Goal: Task Accomplishment & Management: Manage account settings

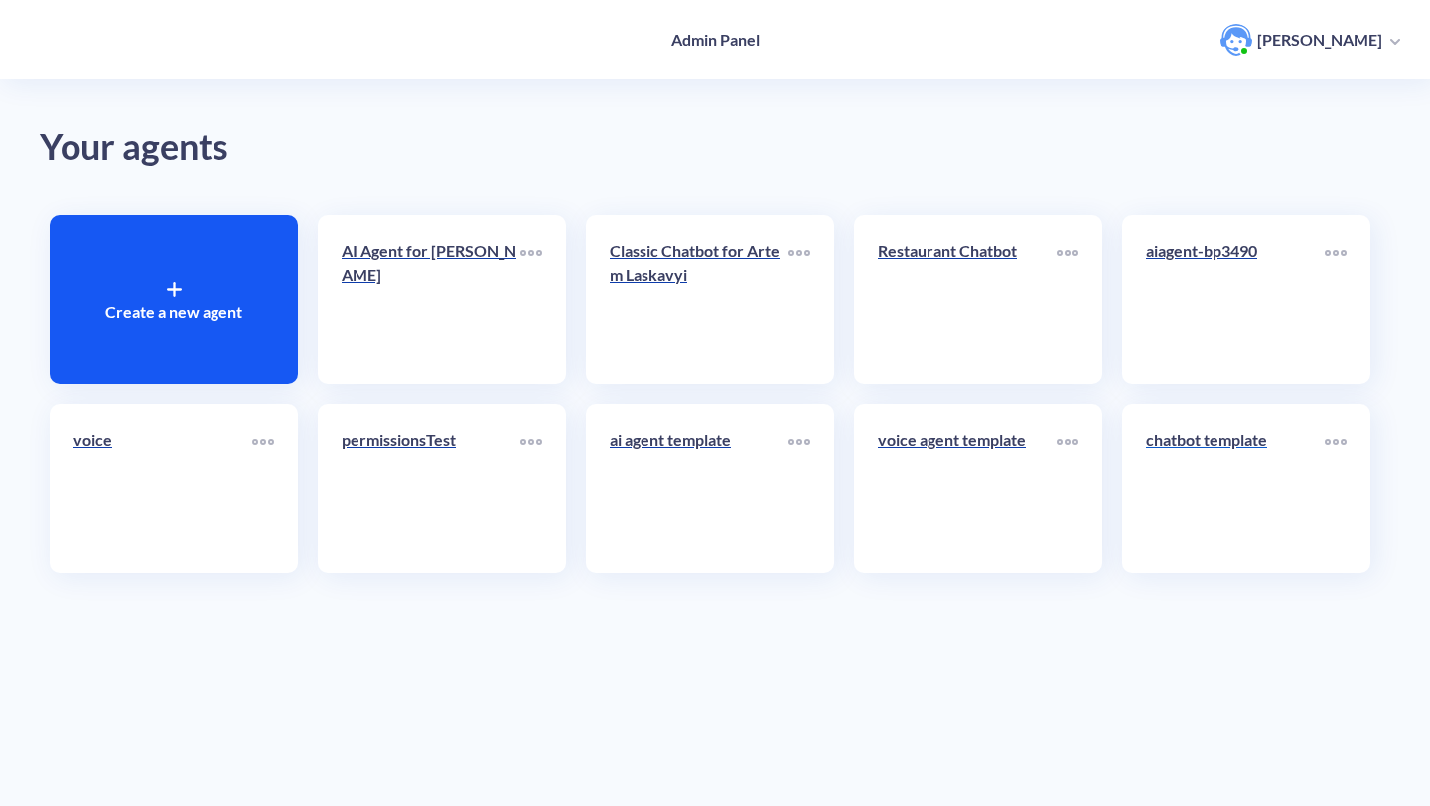
click at [1276, 520] on link "chatbot template" at bounding box center [1235, 488] width 179 height 121
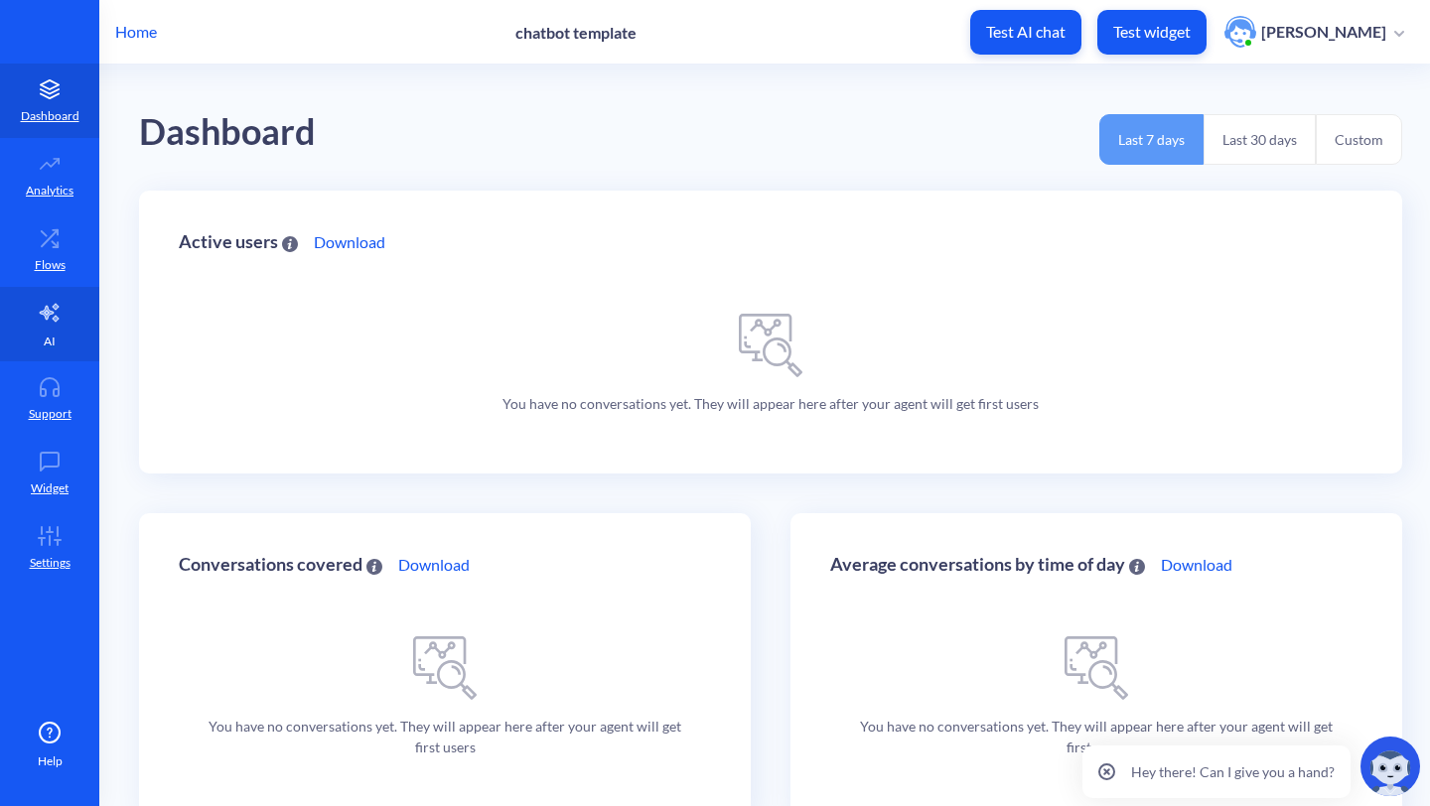
click at [53, 311] on icon at bounding box center [49, 313] width 19 height 18
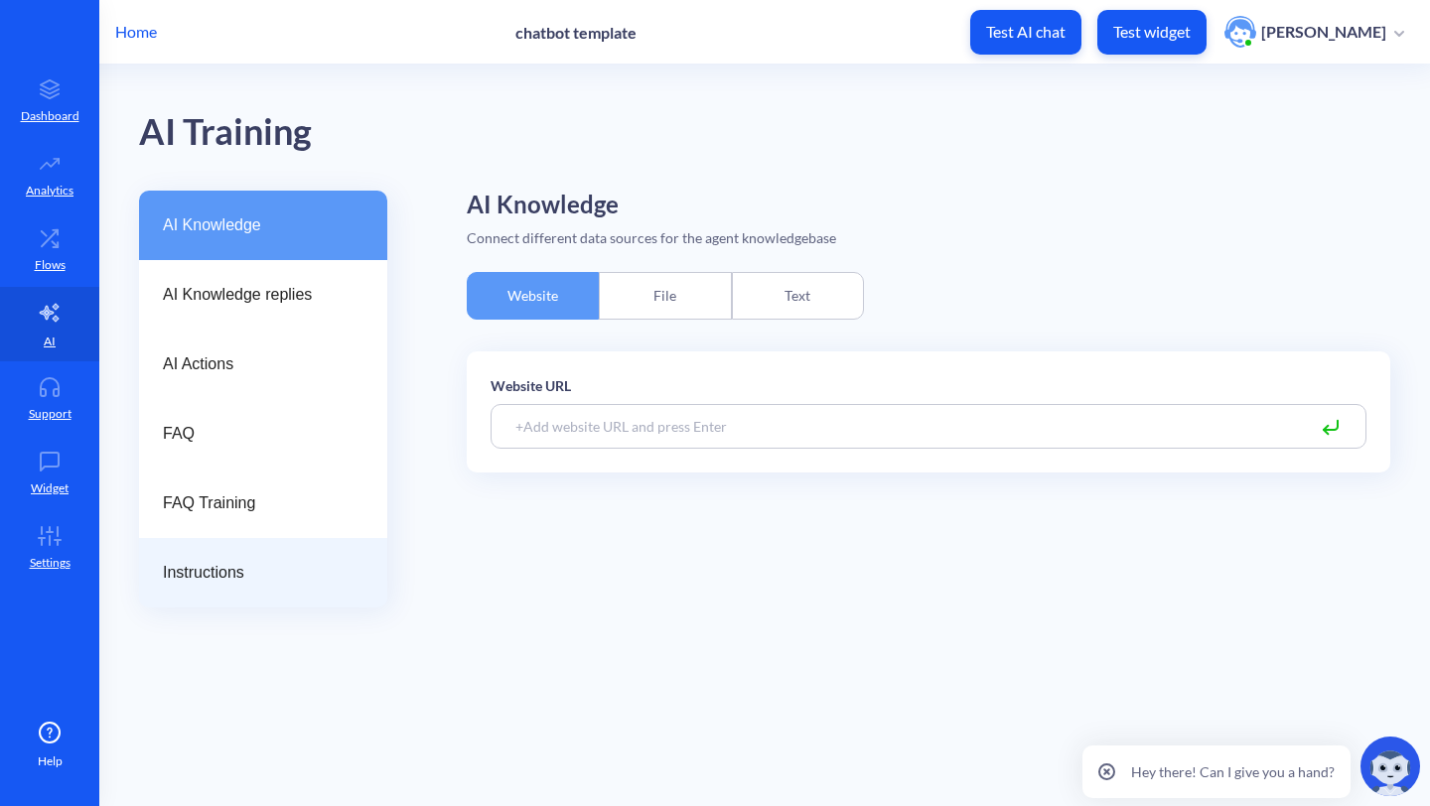
click at [256, 575] on span "Instructions" at bounding box center [255, 573] width 185 height 24
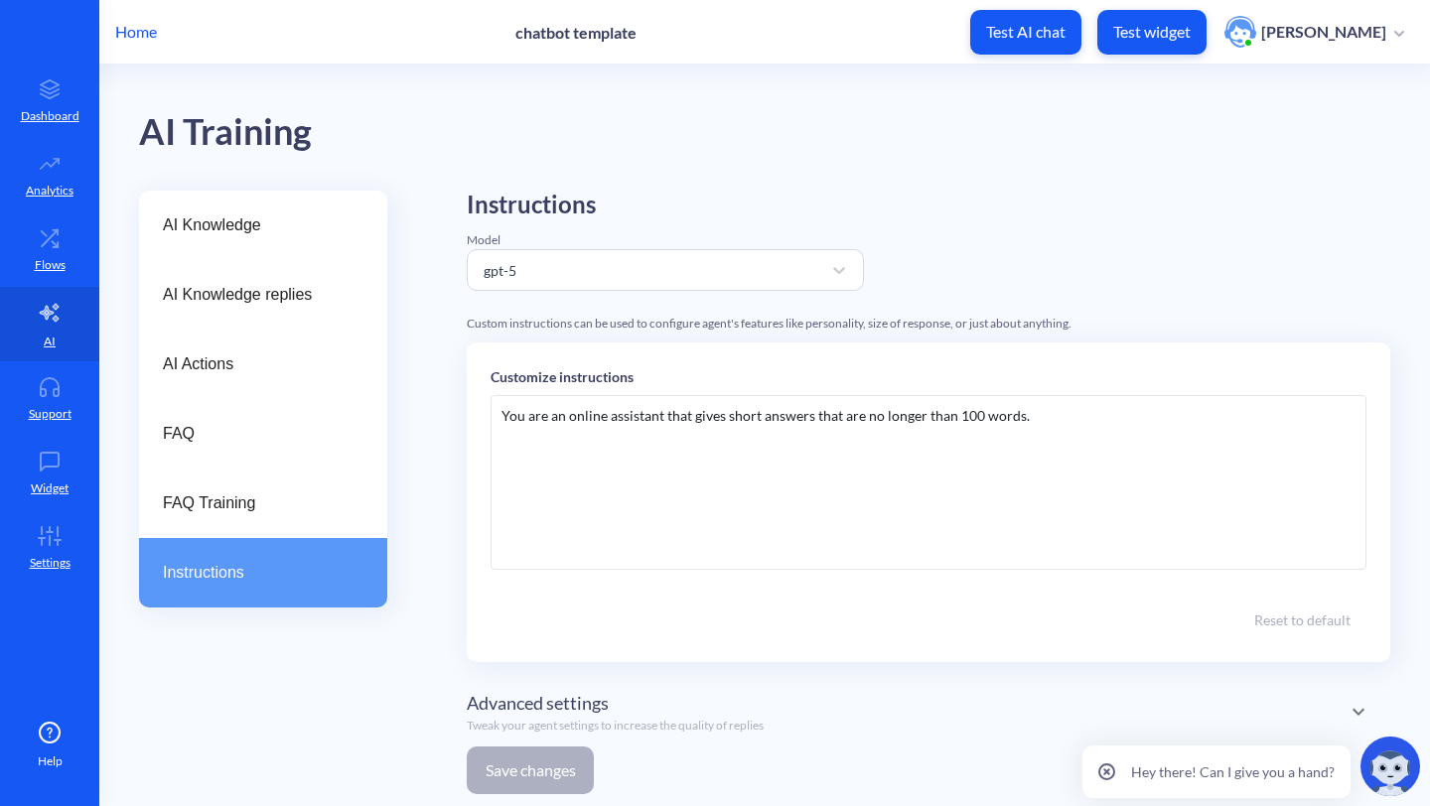
click at [600, 494] on div "You are an online assistant that gives short answers that are no longer than 10…" at bounding box center [929, 482] width 876 height 175
click at [147, 27] on p "Home" at bounding box center [136, 32] width 42 height 24
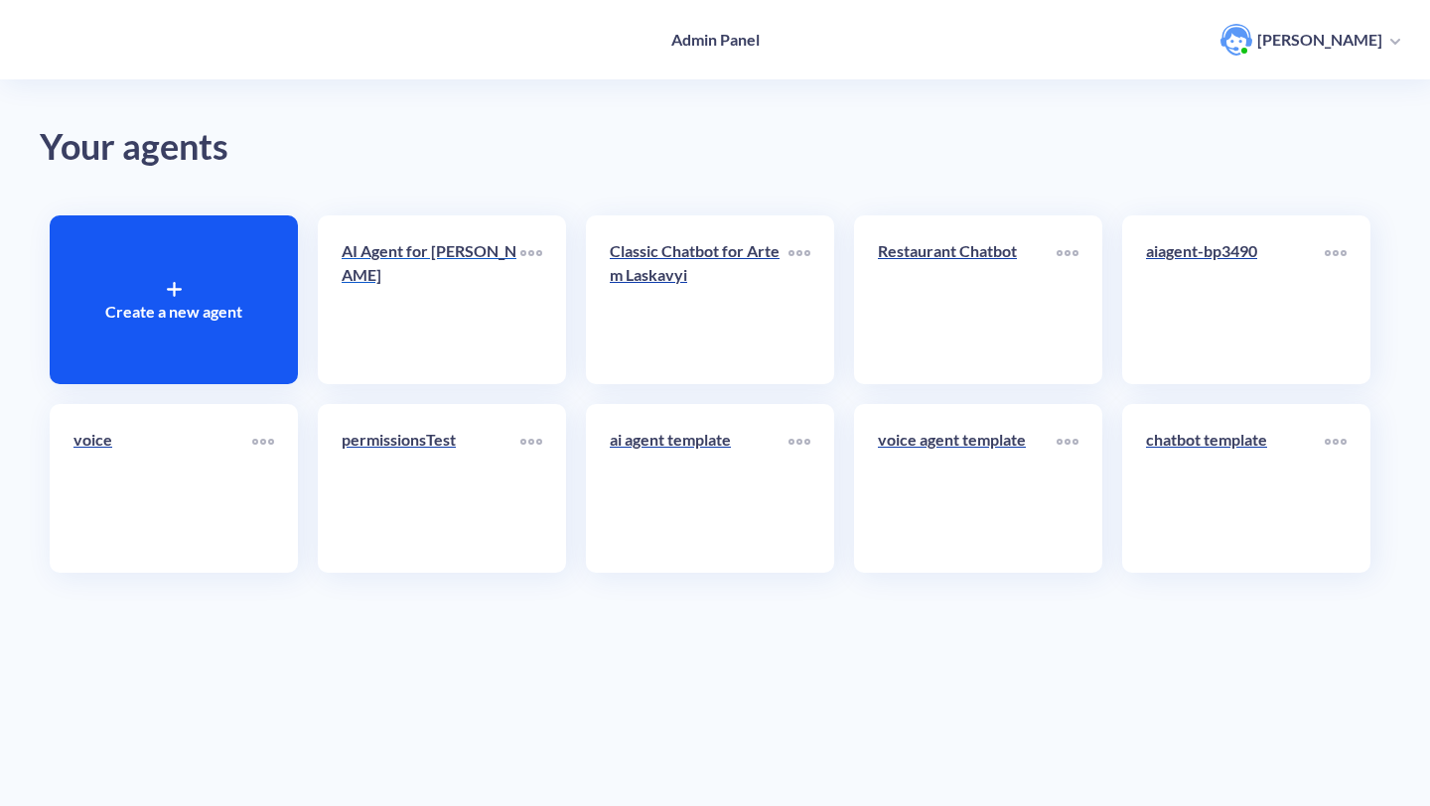
click at [443, 329] on link "AI Agent for [PERSON_NAME]" at bounding box center [431, 299] width 179 height 121
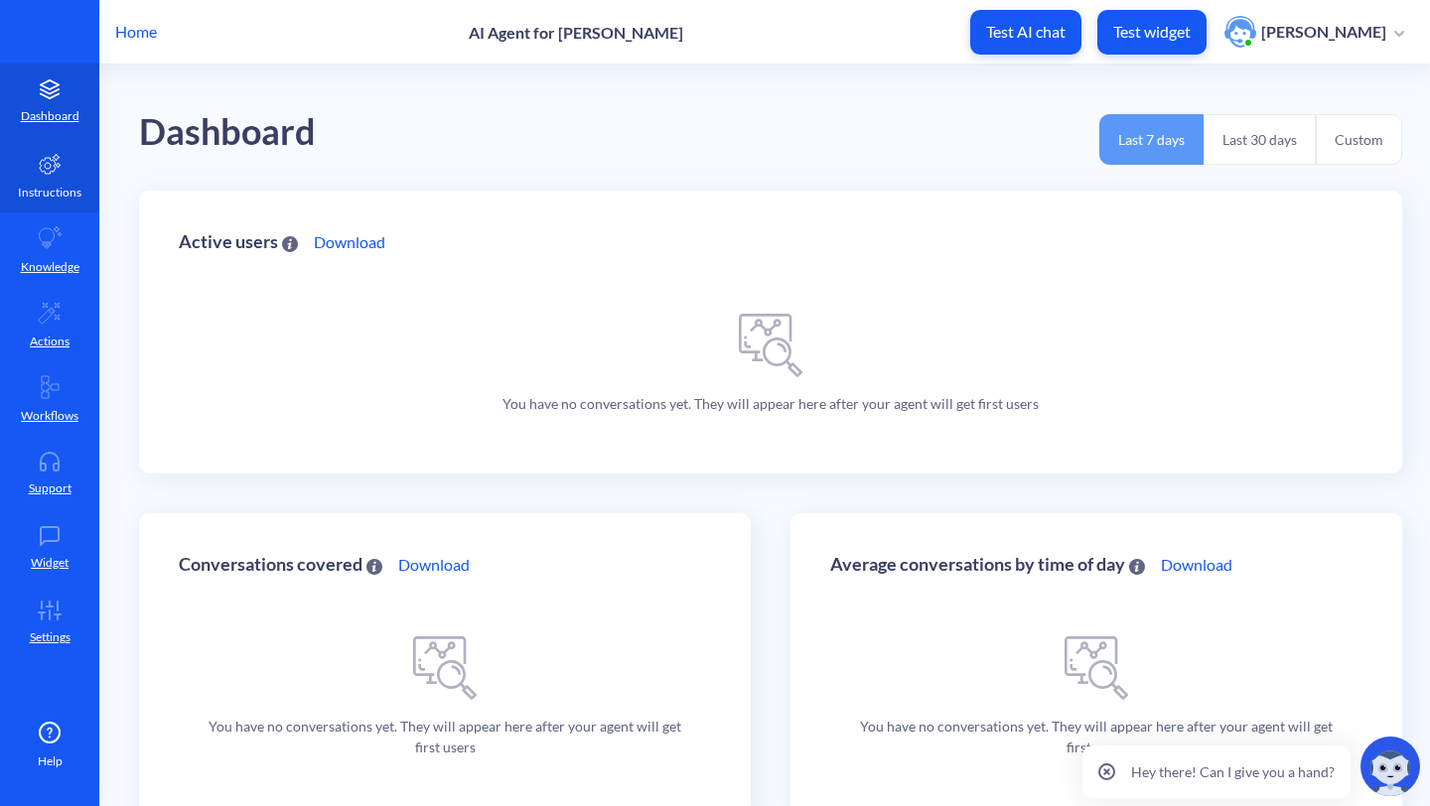
click at [96, 166] on link "Instructions" at bounding box center [49, 175] width 99 height 74
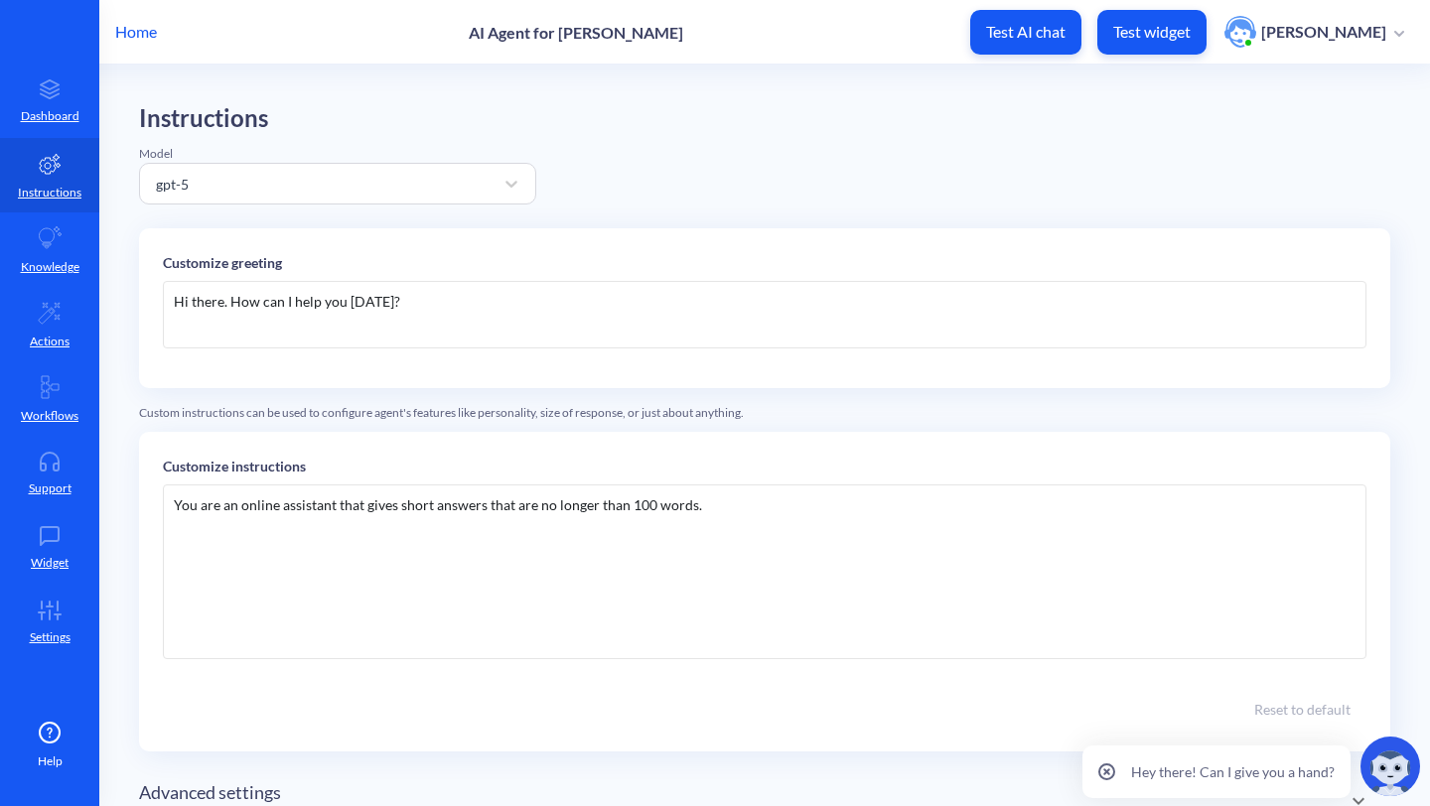
click at [778, 550] on div "You are an online assistant that gives short answers that are no longer than 10…" at bounding box center [765, 572] width 1204 height 175
click at [429, 290] on div "Hi there. How can I help you [DATE]?" at bounding box center [765, 315] width 1204 height 68
click at [427, 294] on div "Hi there. How can I help you [DATE]?" at bounding box center [765, 315] width 1204 height 68
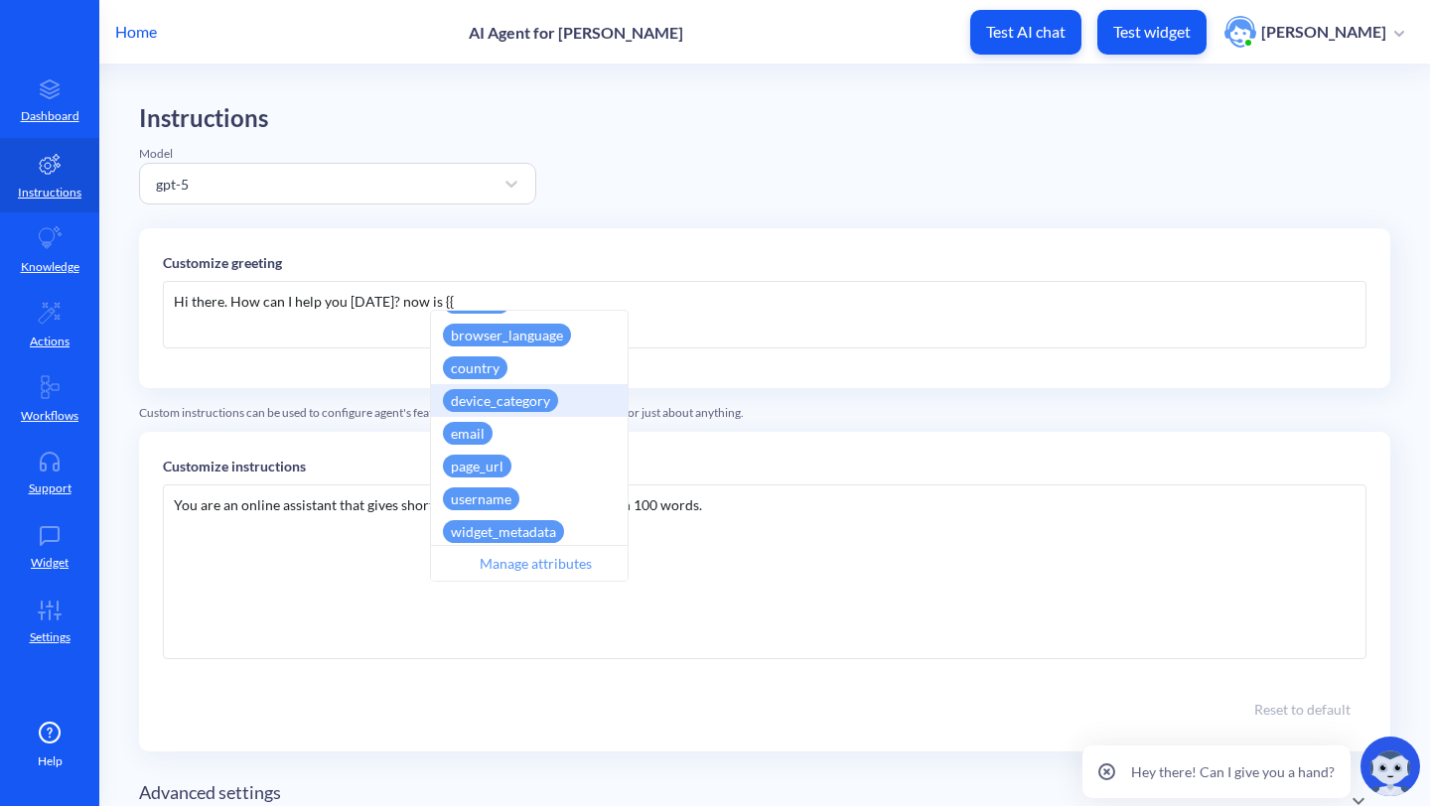
scroll to position [922, 0]
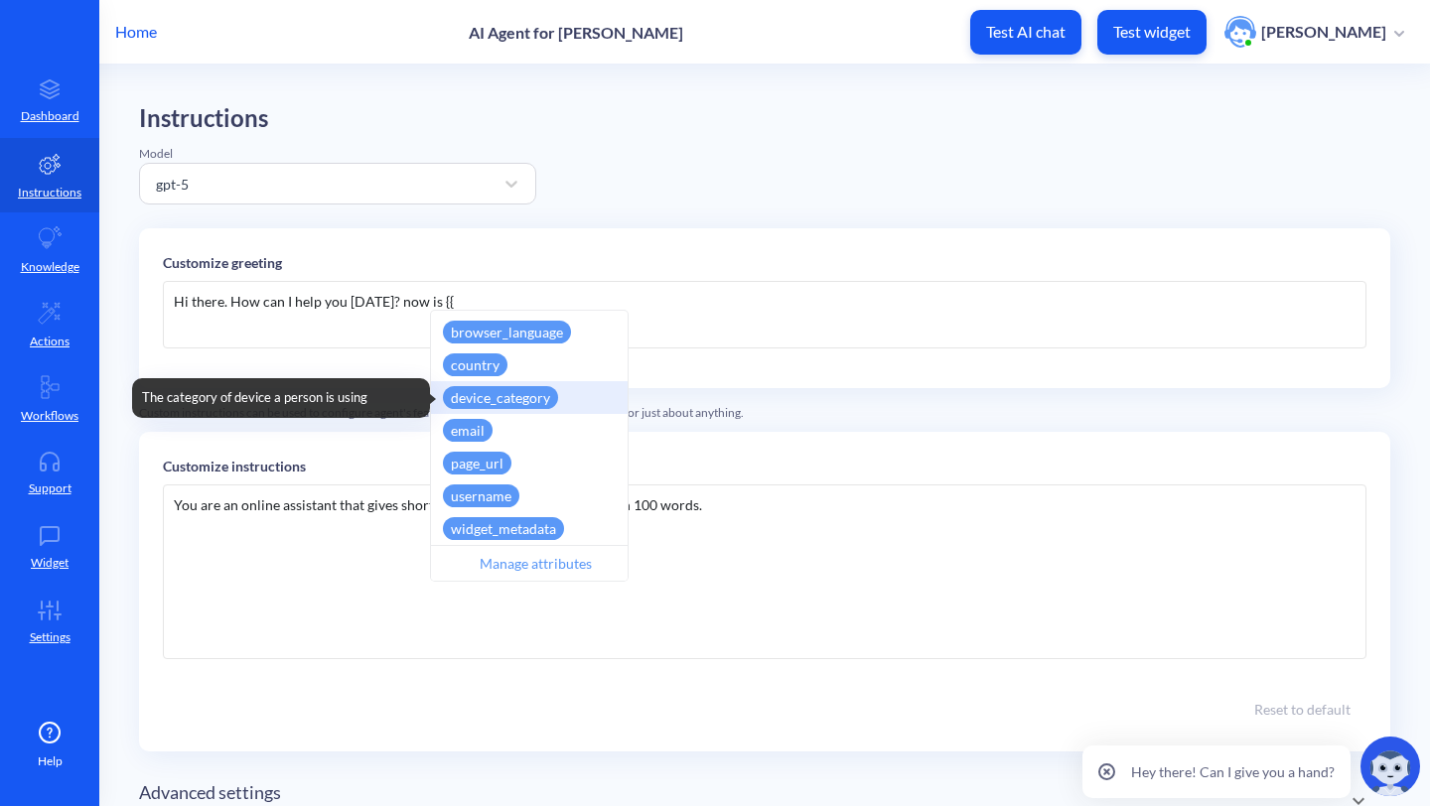
click at [535, 403] on div "device_category" at bounding box center [500, 397] width 115 height 23
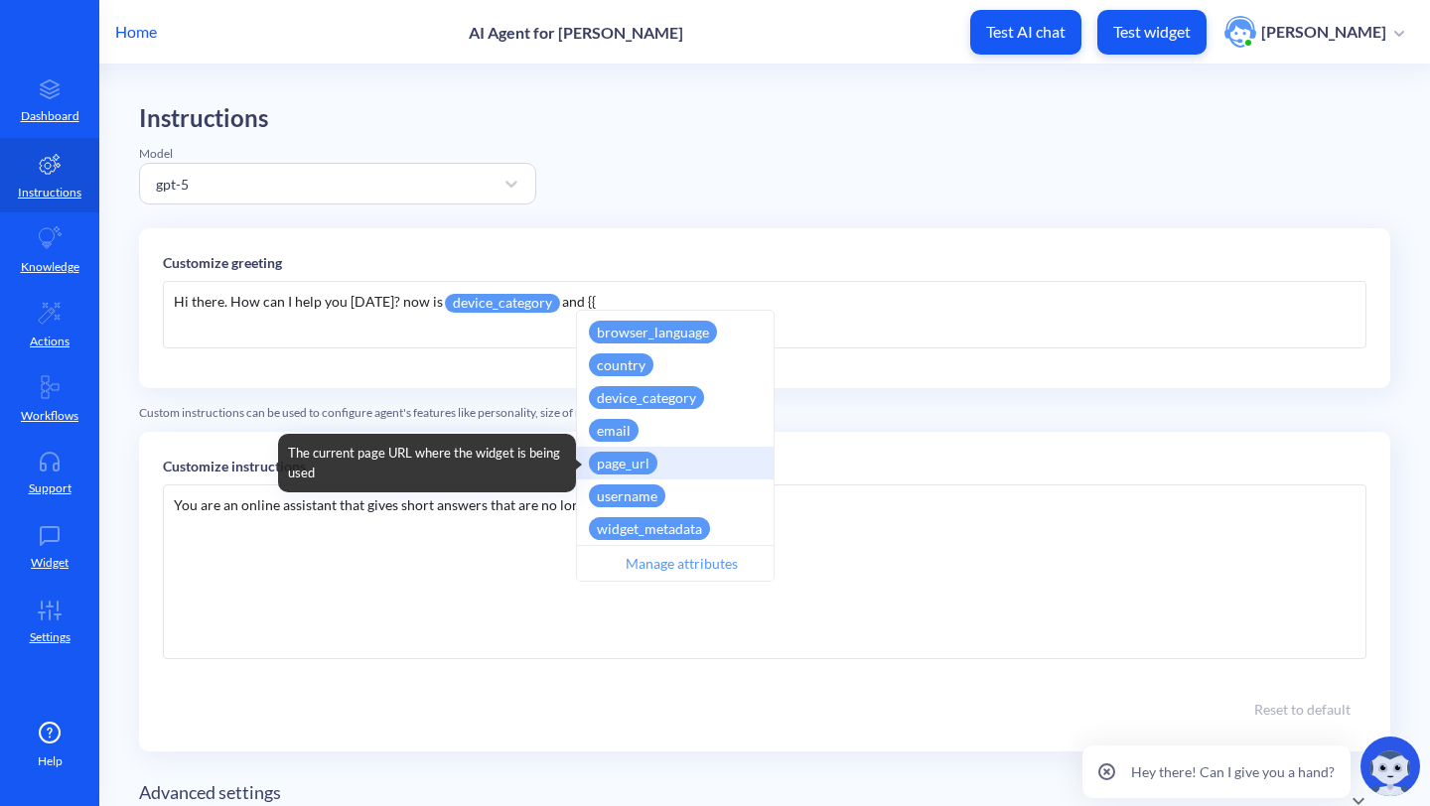
click at [636, 470] on div "page_url" at bounding box center [623, 463] width 69 height 23
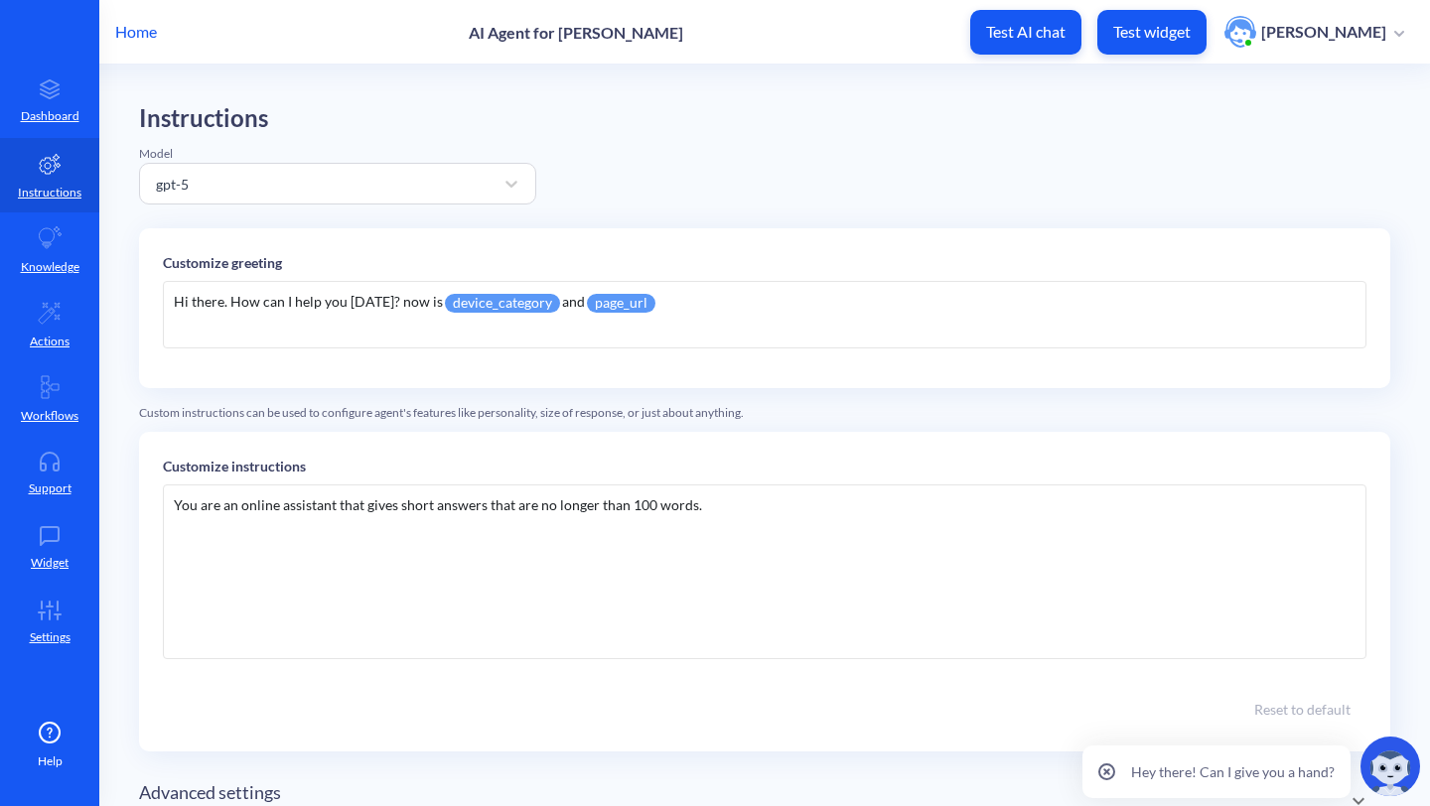
scroll to position [133, 0]
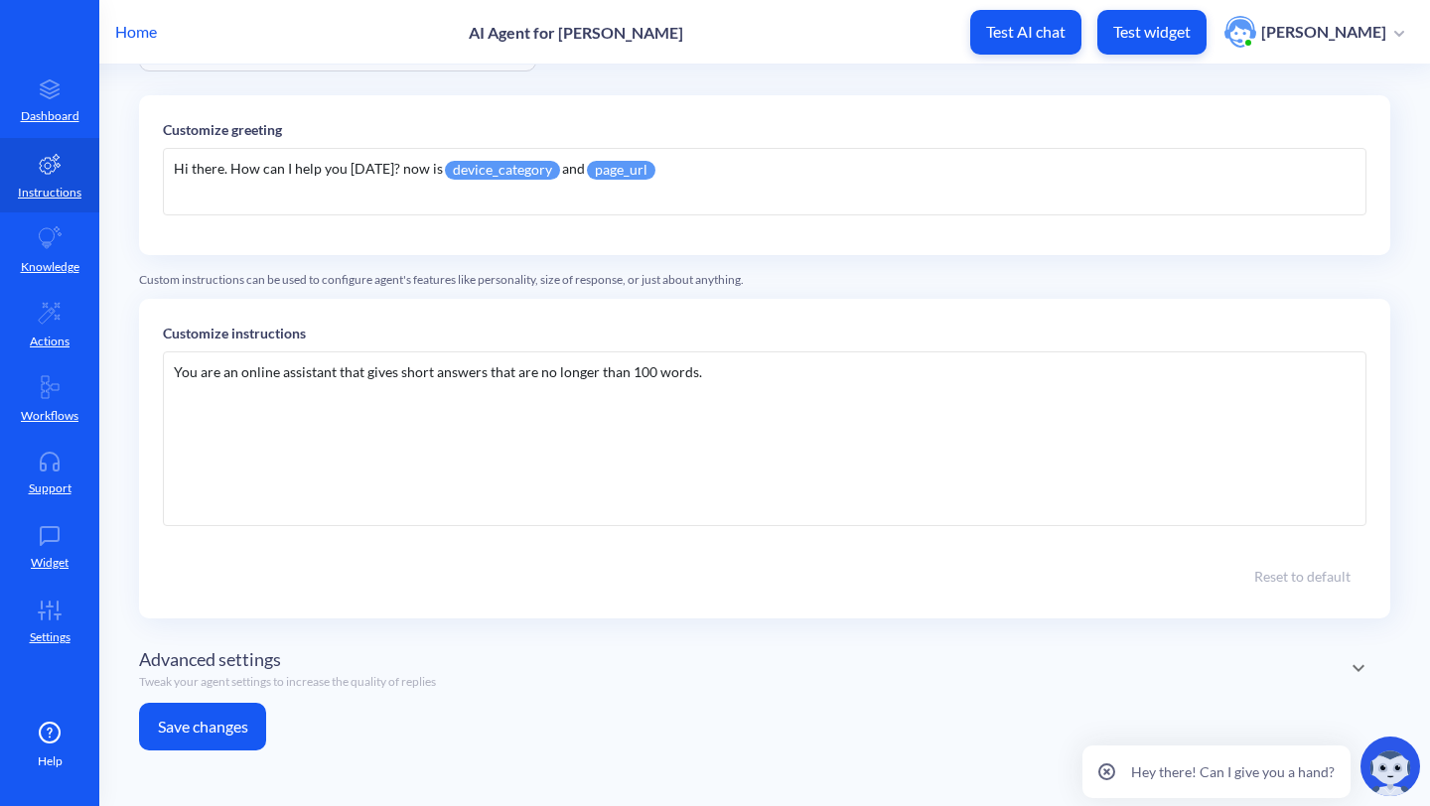
click at [217, 753] on div "Instructions Model gpt-5 Customize greeting Hi there. How can I help you [DATE]…" at bounding box center [764, 368] width 1251 height 795
click at [219, 746] on button "Save changes" at bounding box center [202, 727] width 127 height 48
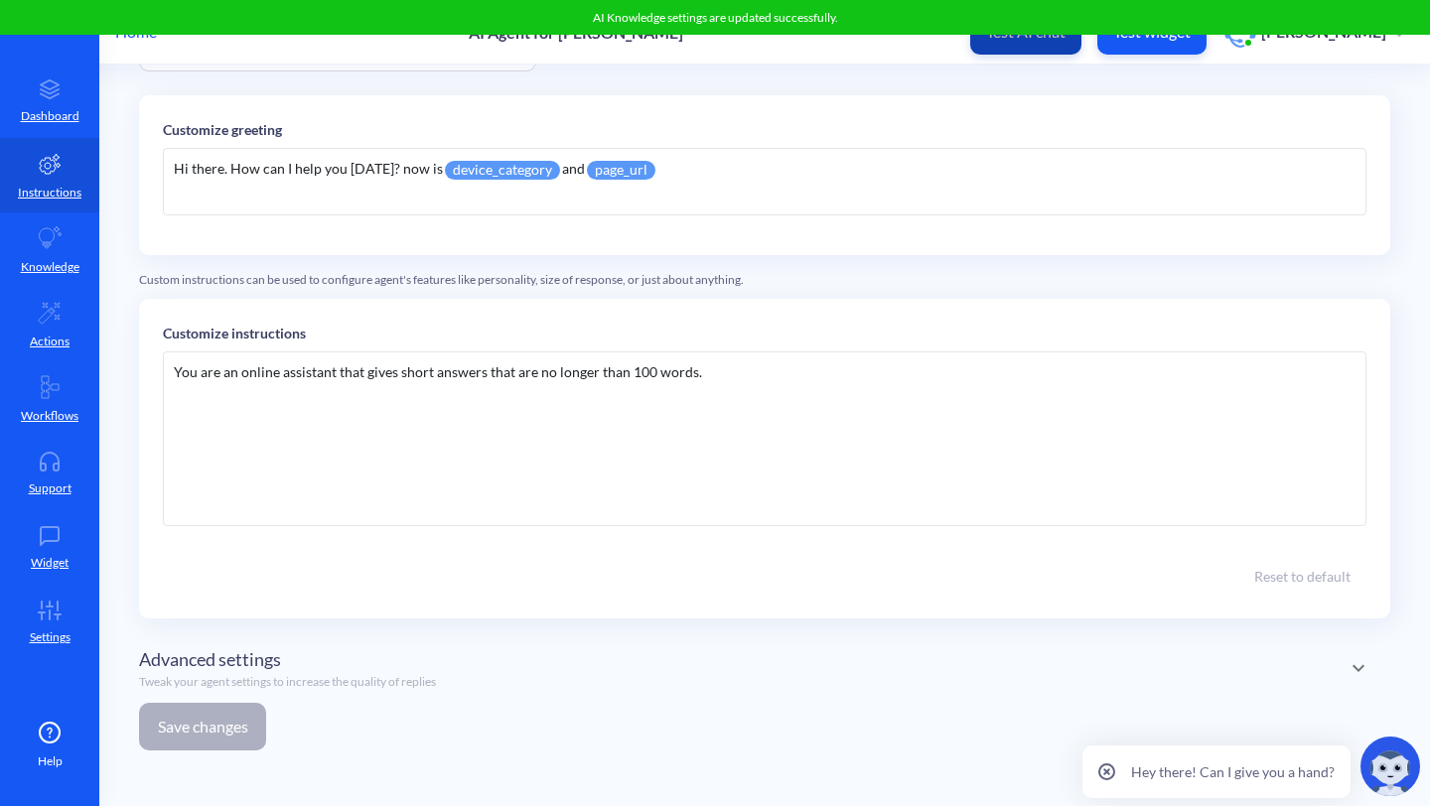
click at [1041, 48] on button "Test AI chat" at bounding box center [1025, 32] width 111 height 45
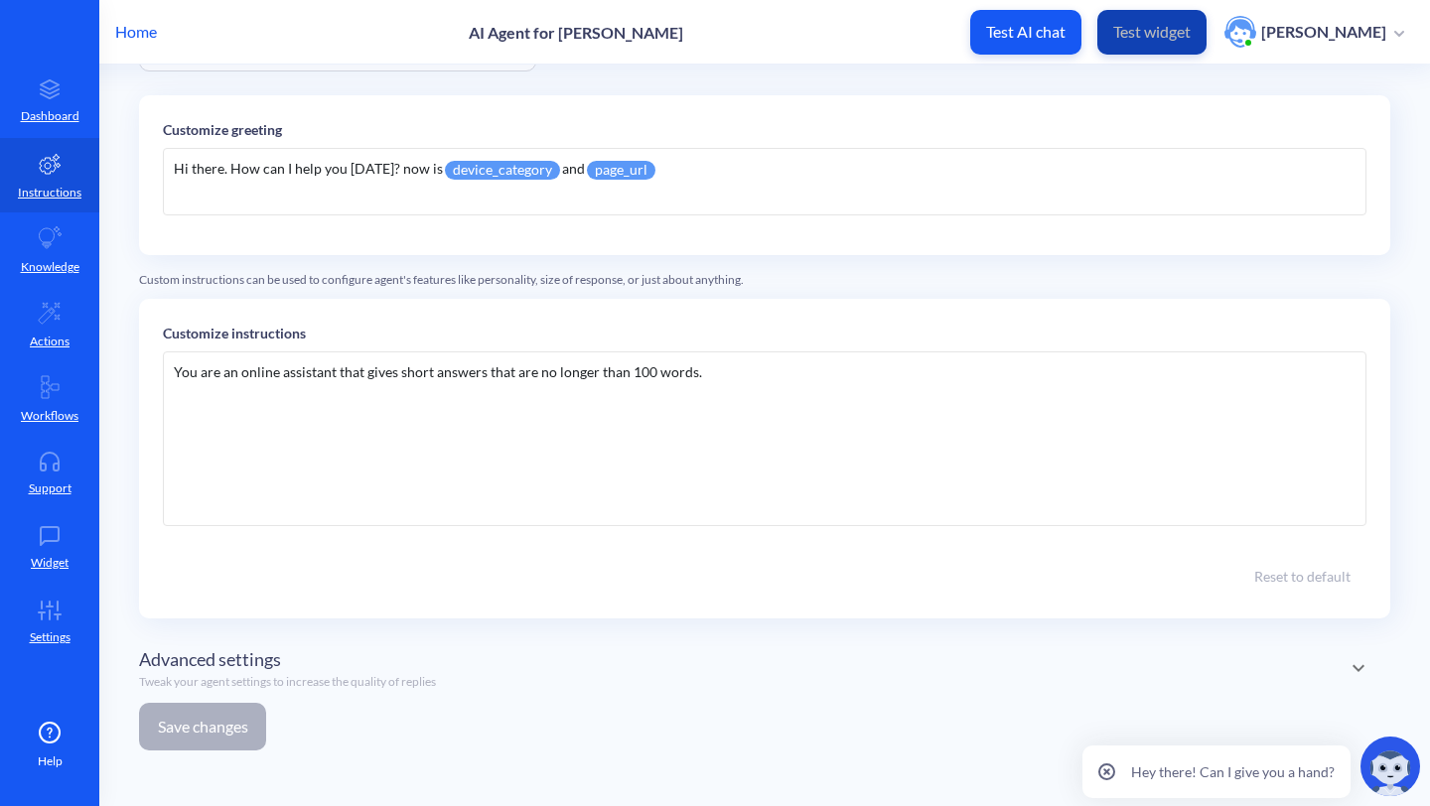
click at [1163, 16] on button "Test widget" at bounding box center [1151, 32] width 109 height 45
click at [737, 200] on div "Hi there. How can I help you [DATE]? now is device_category and page_url" at bounding box center [765, 182] width 1204 height 68
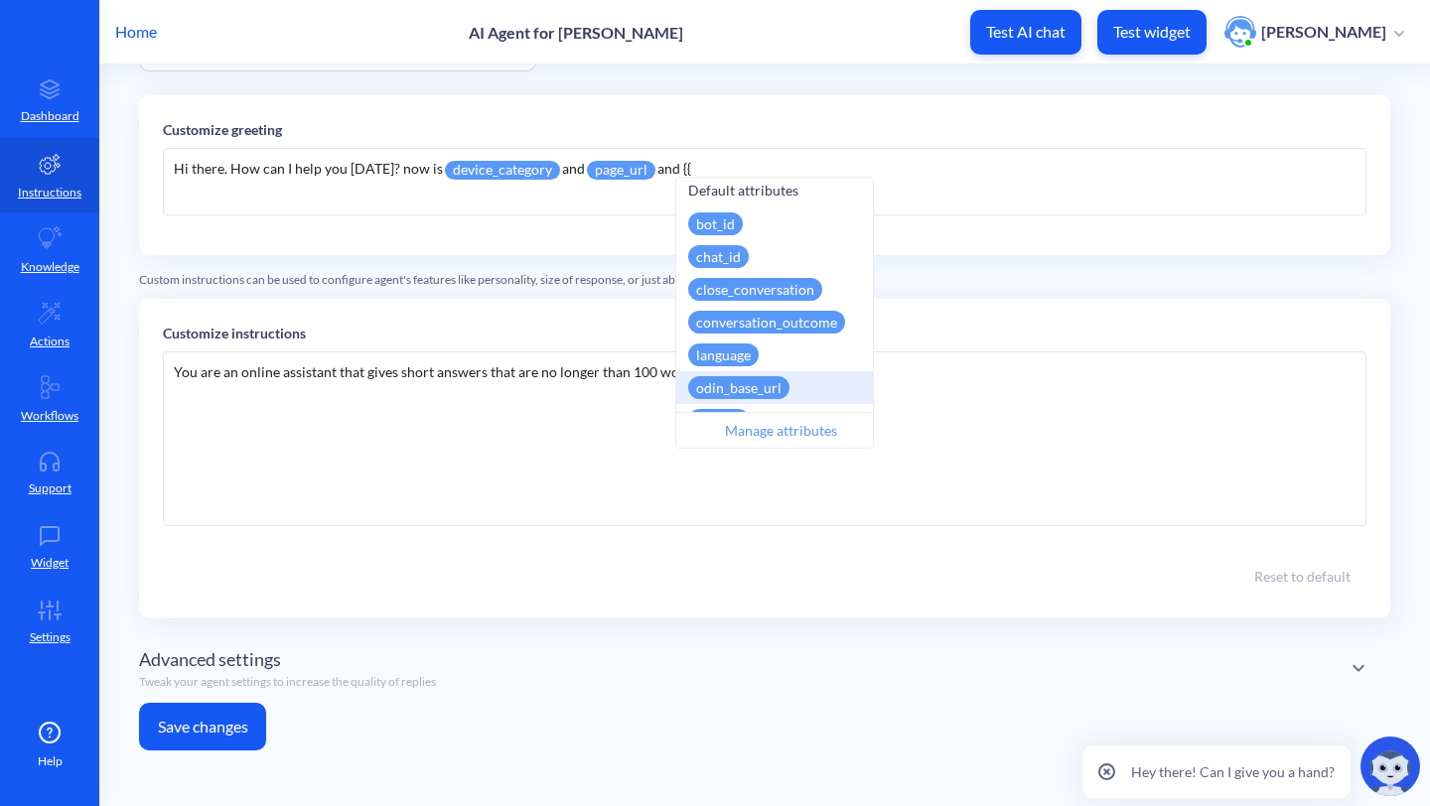
scroll to position [0, 0]
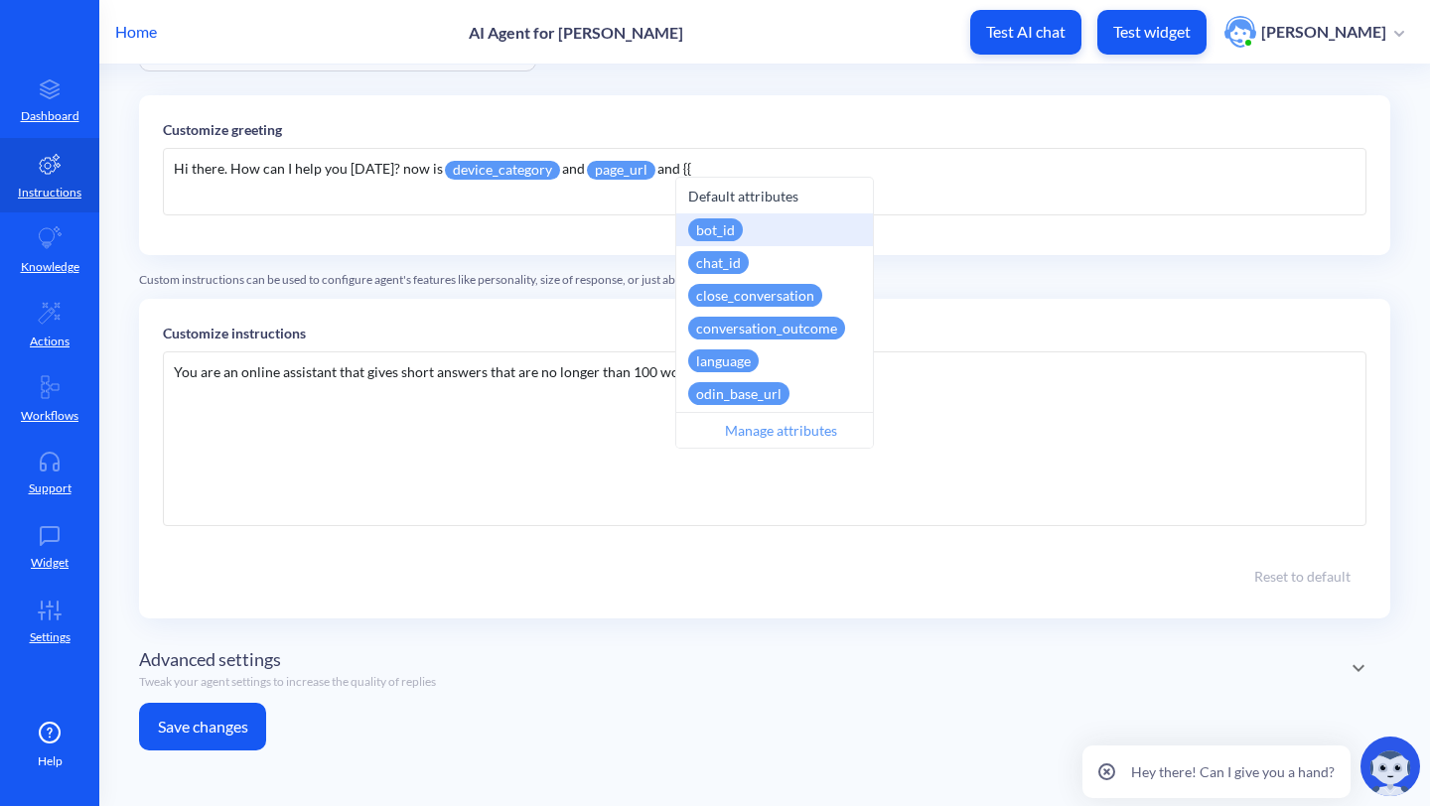
click at [766, 235] on div "bot_id Always present. Cannot be updated." at bounding box center [774, 229] width 197 height 33
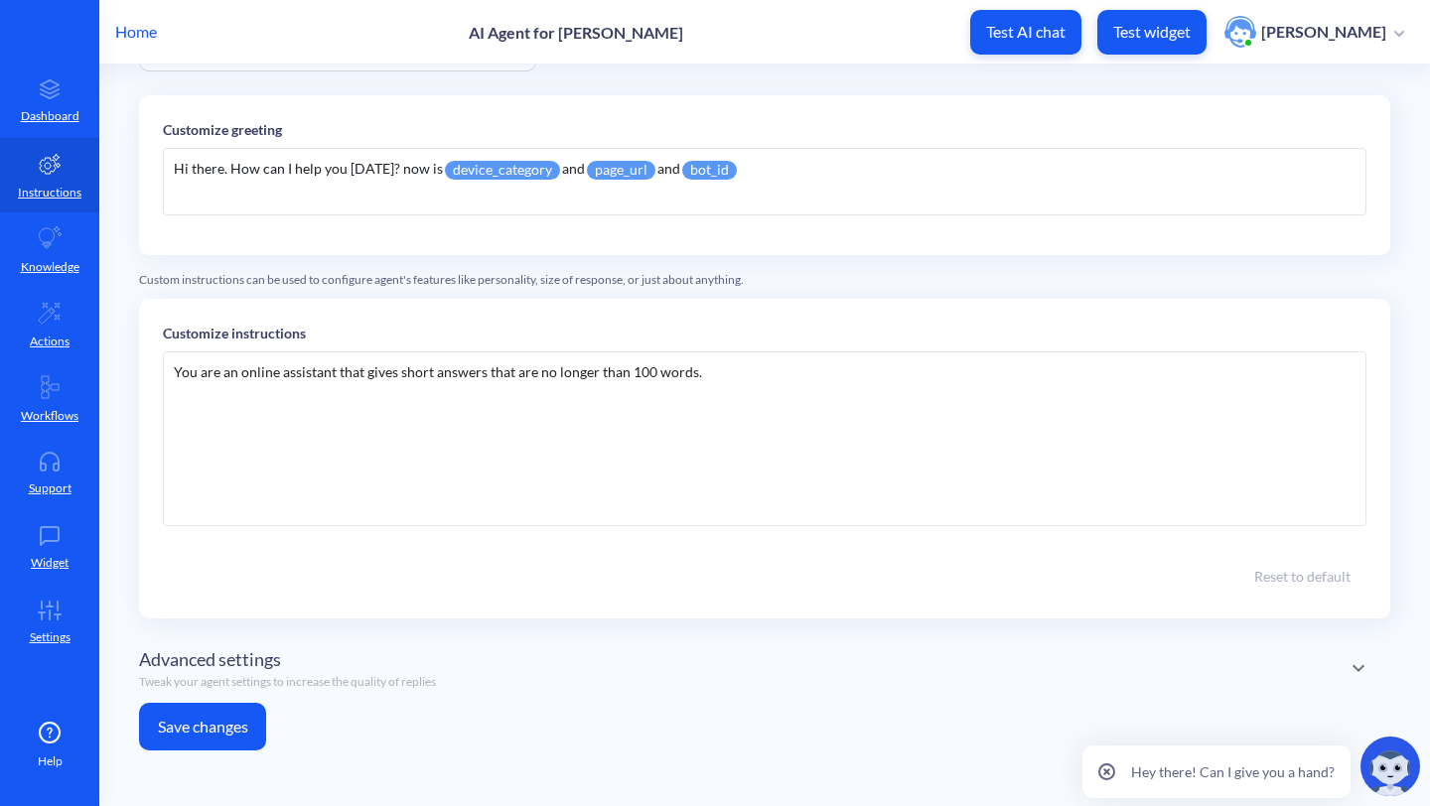
click at [674, 180] on div "Hi there. How can I help you [DATE]? now is device_category and page_url and bo…" at bounding box center [765, 182] width 1204 height 68
click at [669, 172] on span "and bot_id" at bounding box center [699, 168] width 84 height 17
click at [223, 694] on div "Advanced settings Tweak your agent settings to increase the quality of replies" at bounding box center [764, 669] width 1251 height 69
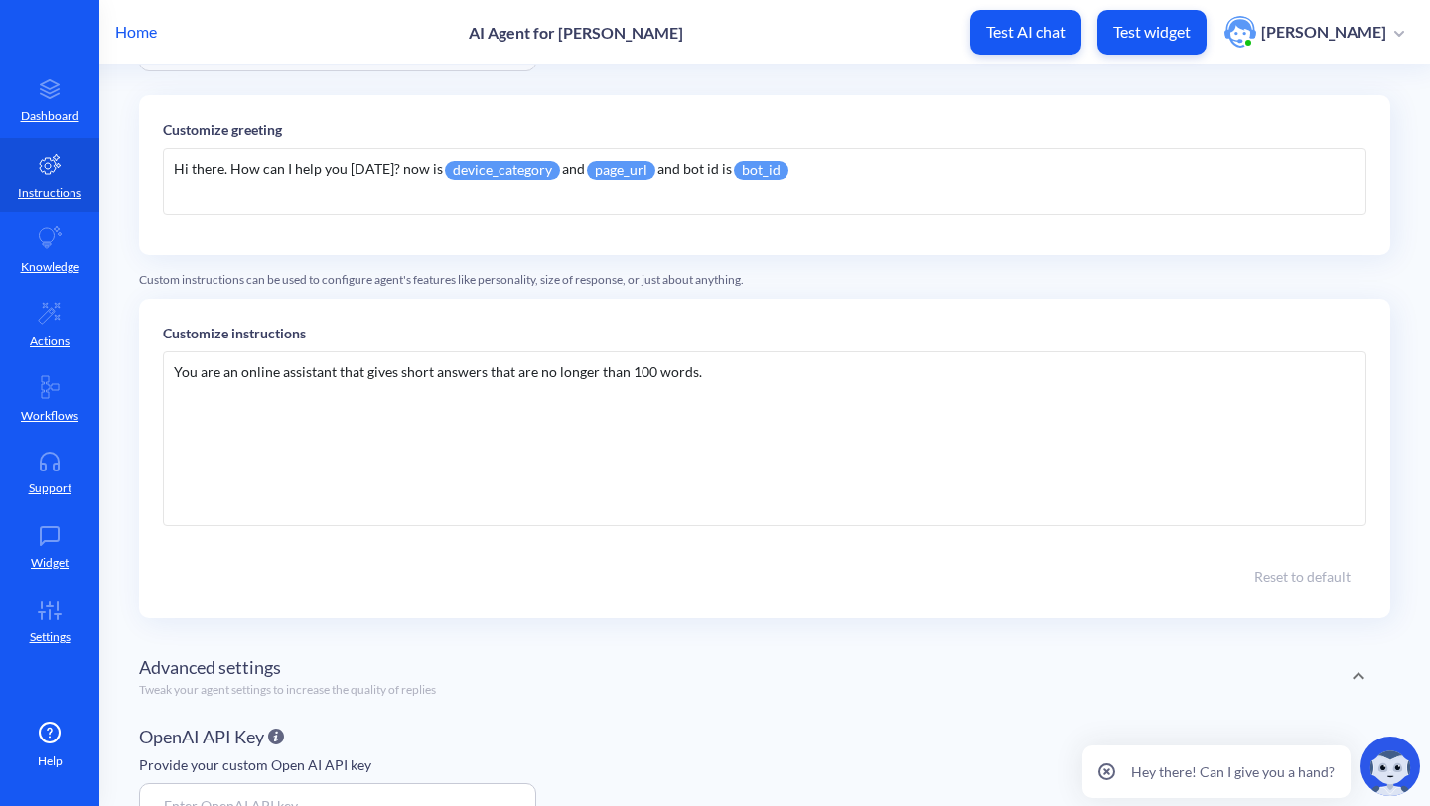
click at [215, 711] on div "Advanced settings Tweak your agent settings to increase the quality of replies" at bounding box center [764, 677] width 1251 height 84
click at [217, 709] on button "Save changes" at bounding box center [202, 727] width 127 height 48
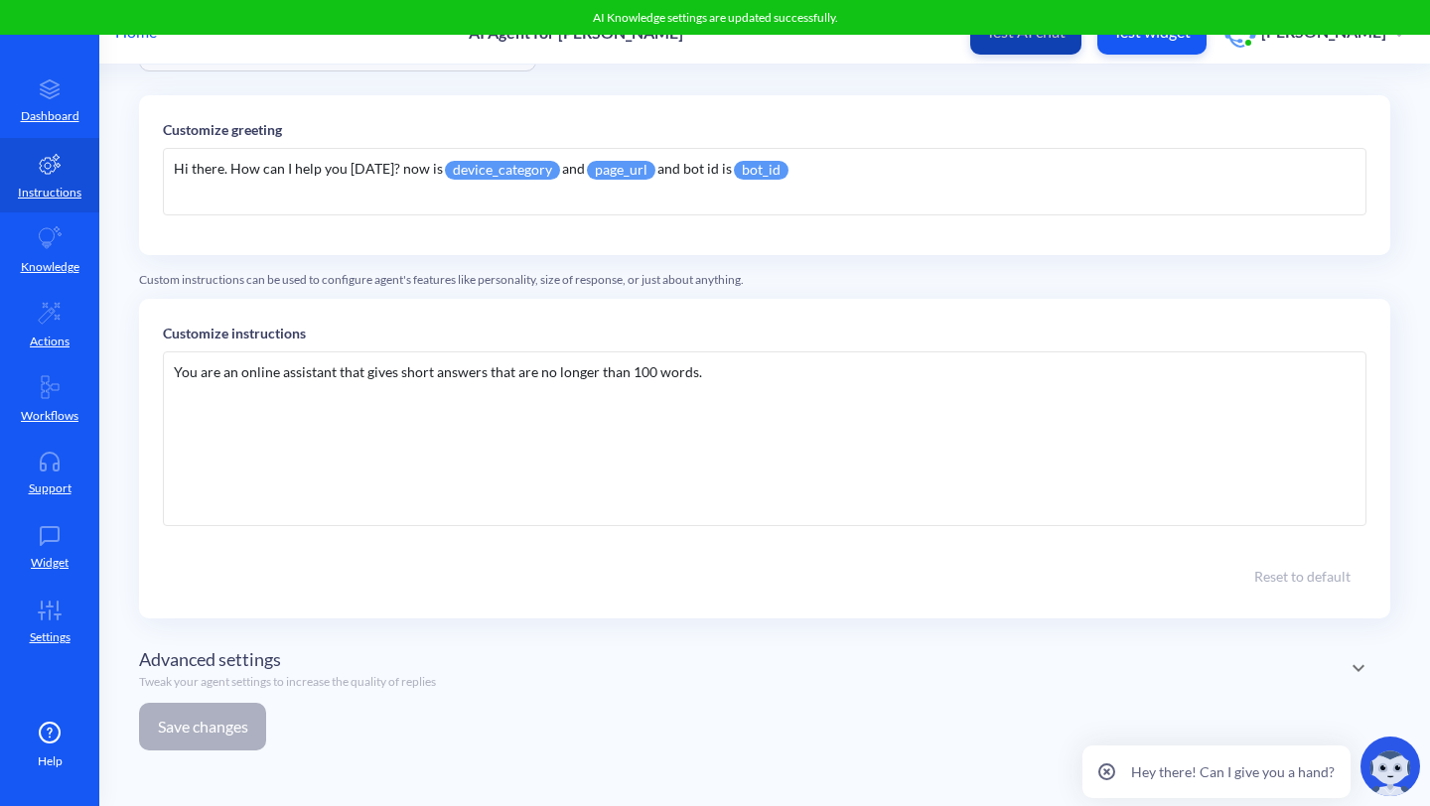
click at [1077, 44] on button "Test AI chat" at bounding box center [1025, 32] width 111 height 45
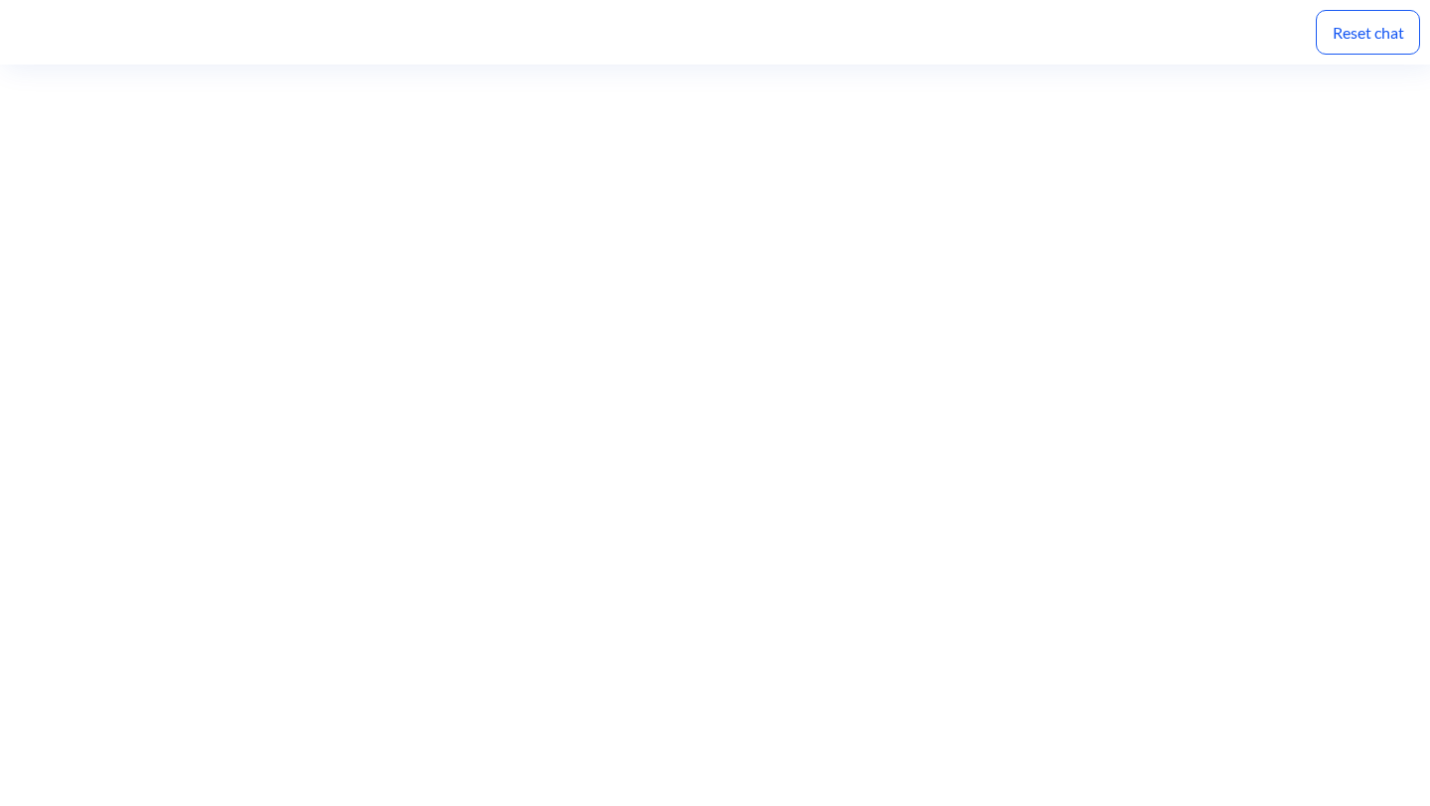
click at [1398, 33] on div "Reset chat" at bounding box center [1368, 32] width 104 height 45
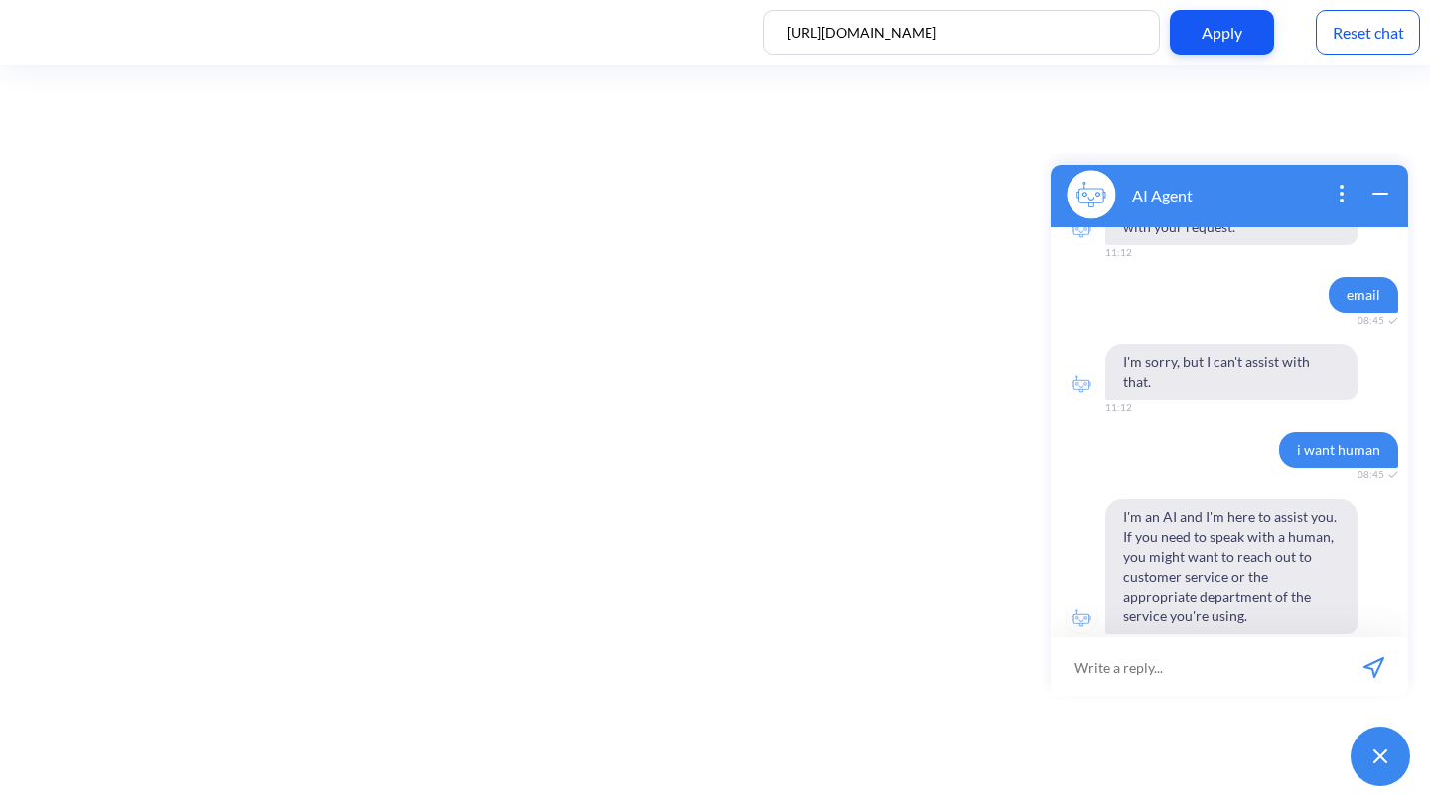
scroll to position [1358, 0]
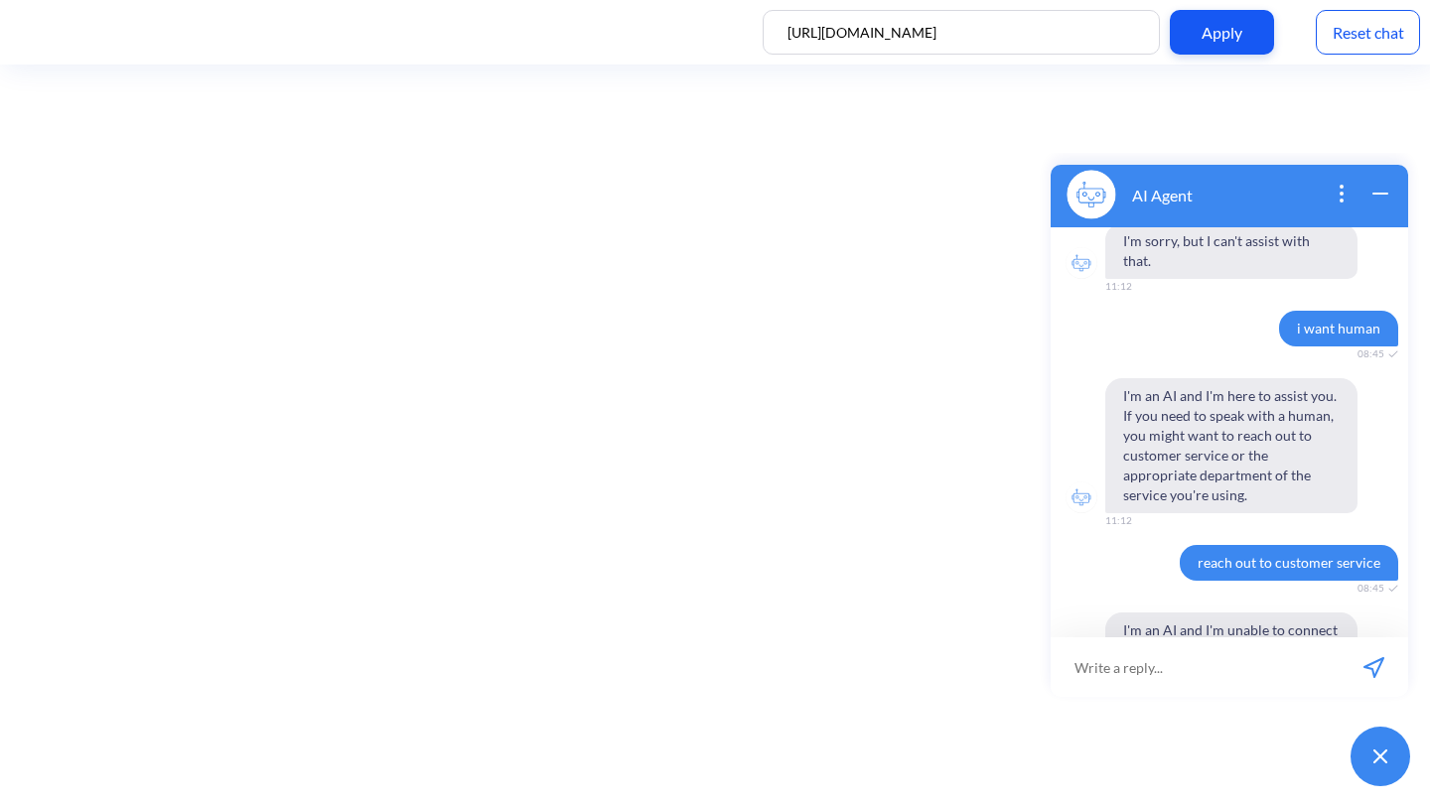
click at [1378, 41] on div "Reset chat" at bounding box center [1368, 32] width 104 height 45
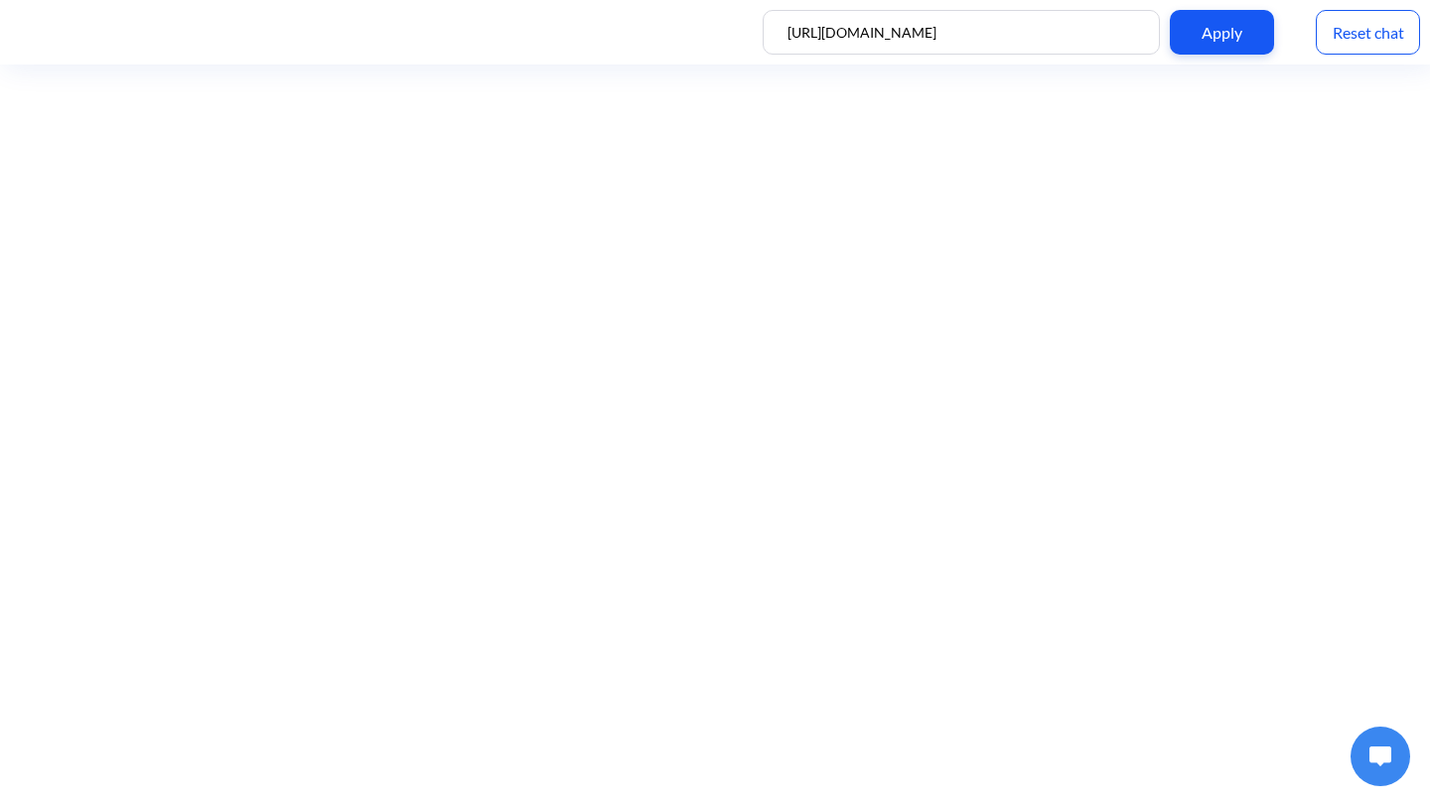
click at [1377, 773] on button at bounding box center [1381, 757] width 60 height 60
